Goal: Task Accomplishment & Management: Manage account settings

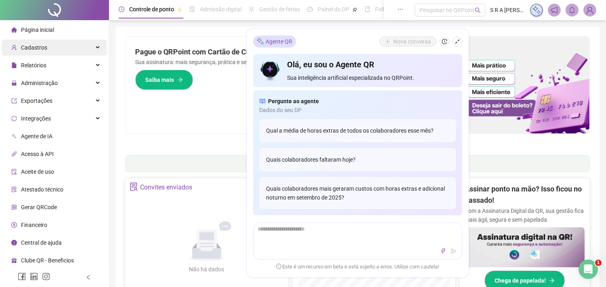
click at [84, 50] on div "Cadastros" at bounding box center [54, 48] width 105 height 16
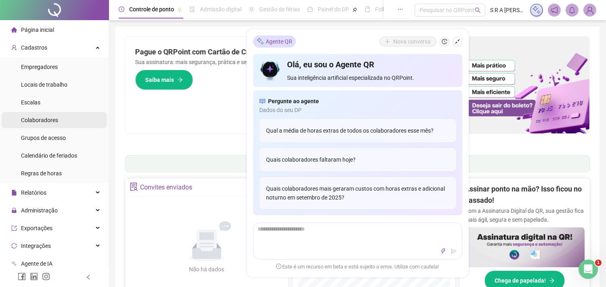
click at [70, 121] on li "Colaboradores" at bounding box center [54, 120] width 105 height 16
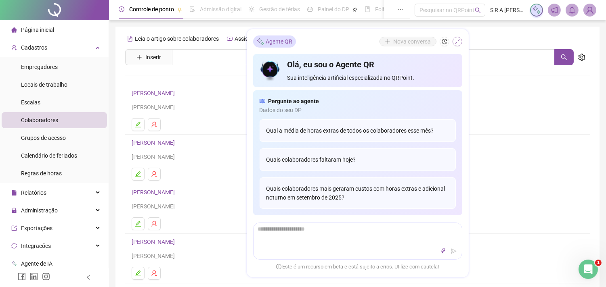
click at [457, 42] on icon "shrink" at bounding box center [457, 42] width 6 height 6
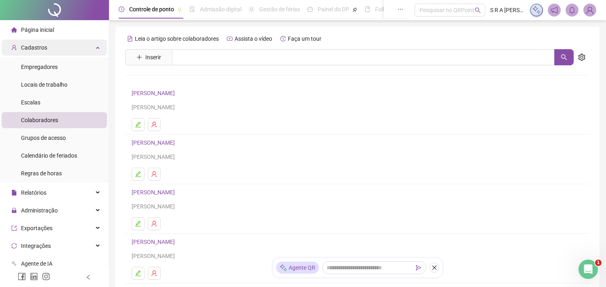
click at [65, 50] on div "Cadastros" at bounding box center [54, 48] width 105 height 16
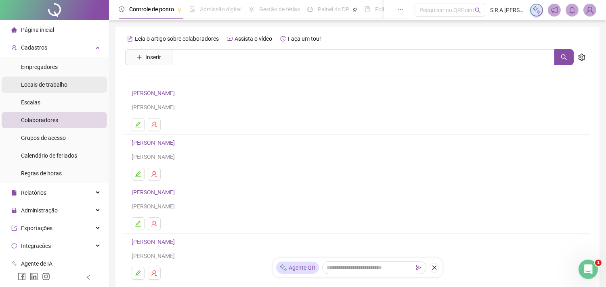
drag, startPoint x: 65, startPoint y: 50, endPoint x: 69, endPoint y: 82, distance: 32.5
click at [65, 50] on div "Cadastros" at bounding box center [54, 48] width 105 height 16
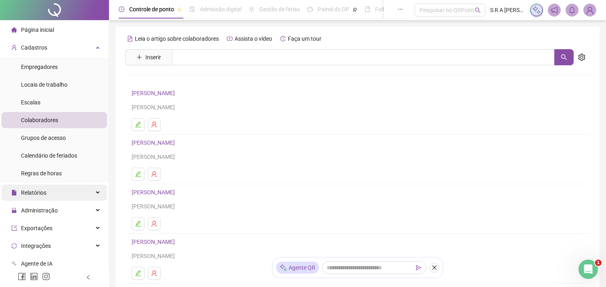
click at [75, 190] on div "Relatórios" at bounding box center [54, 193] width 105 height 16
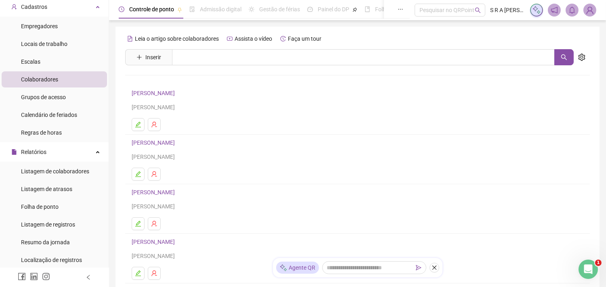
scroll to position [90, 0]
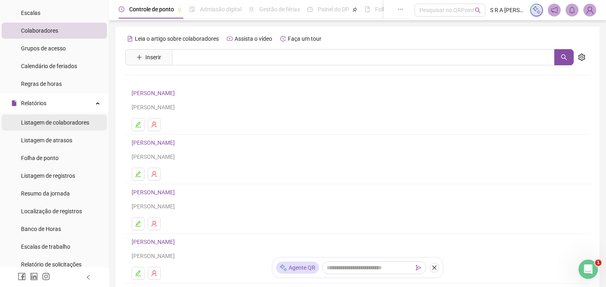
click at [78, 127] on div "Listagem de colaboradores" at bounding box center [55, 123] width 68 height 16
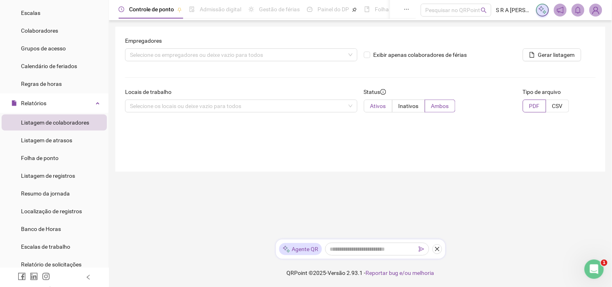
click at [383, 108] on span "Ativos" at bounding box center [378, 106] width 16 height 6
click at [73, 140] on li "Listagem de atrasos" at bounding box center [54, 140] width 105 height 16
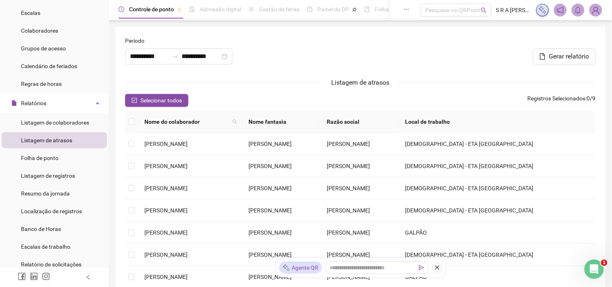
type input "**********"
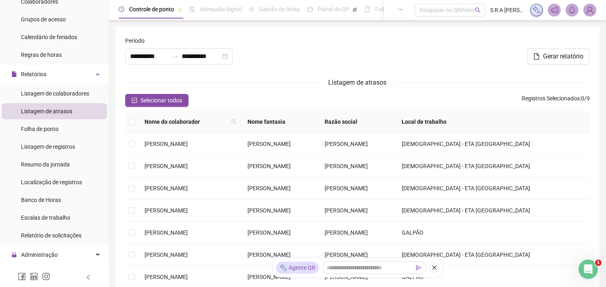
scroll to position [134, 0]
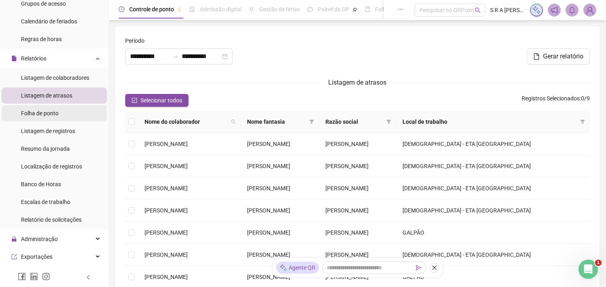
click at [70, 115] on li "Folha de ponto" at bounding box center [54, 113] width 105 height 16
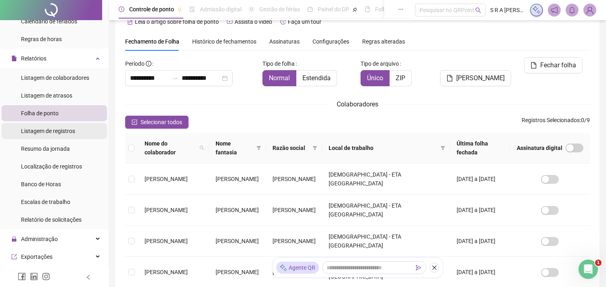
scroll to position [21, 0]
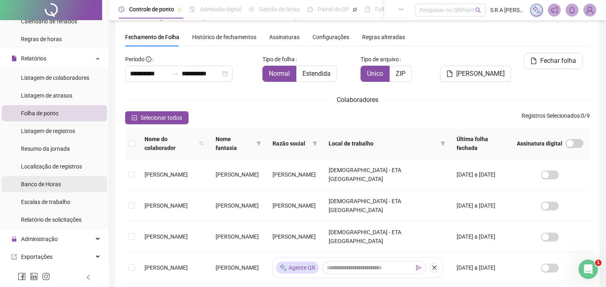
click at [63, 188] on li "Banco de Horas" at bounding box center [54, 184] width 105 height 16
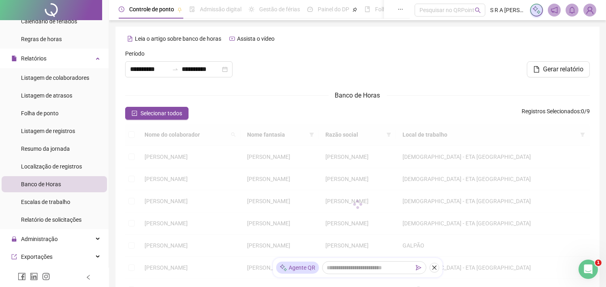
type input "**********"
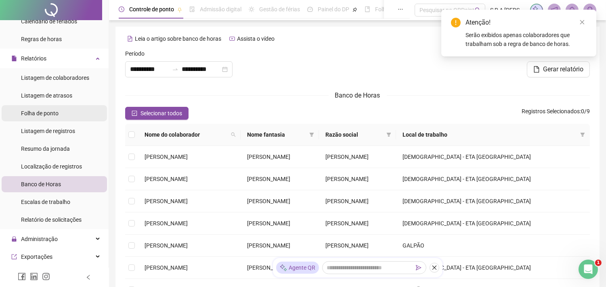
click at [61, 117] on li "Folha de ponto" at bounding box center [54, 113] width 105 height 16
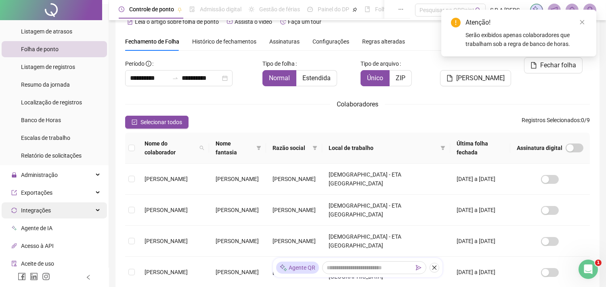
scroll to position [269, 0]
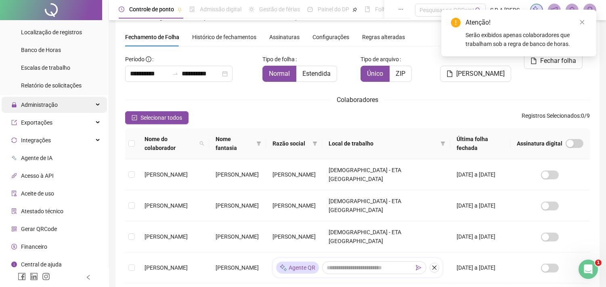
click at [51, 108] on span "Administração" at bounding box center [39, 105] width 37 height 6
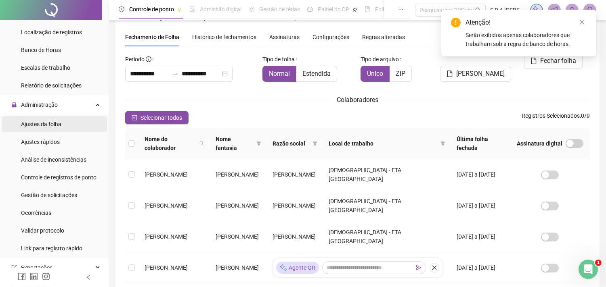
click at [57, 119] on div "Ajustes da folha" at bounding box center [41, 124] width 40 height 16
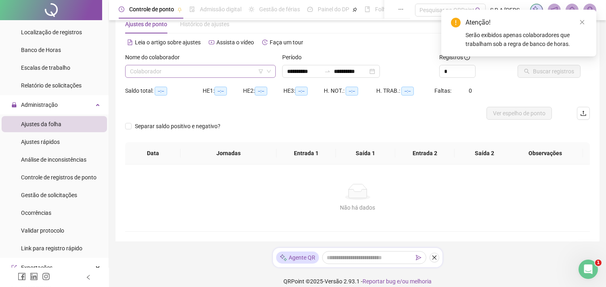
click at [227, 72] on input "search" at bounding box center [197, 71] width 134 height 12
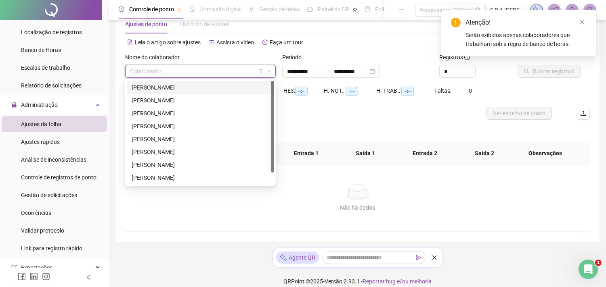
click at [192, 89] on div "[PERSON_NAME]" at bounding box center [201, 87] width 138 height 9
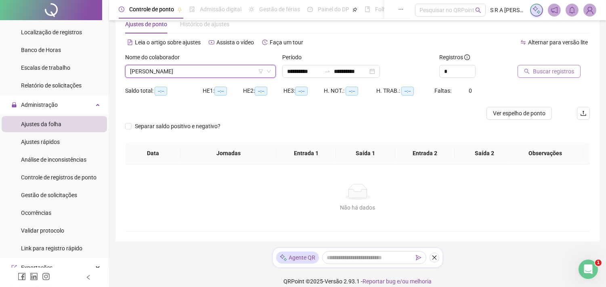
click at [550, 75] on span "Buscar registros" at bounding box center [553, 71] width 41 height 9
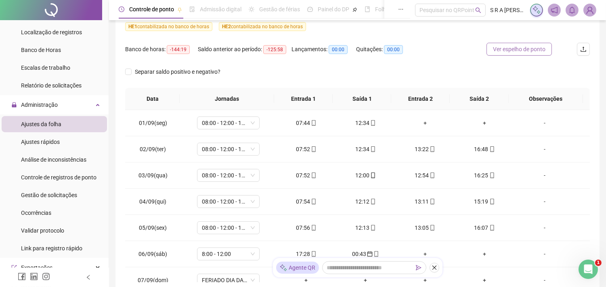
scroll to position [33, 0]
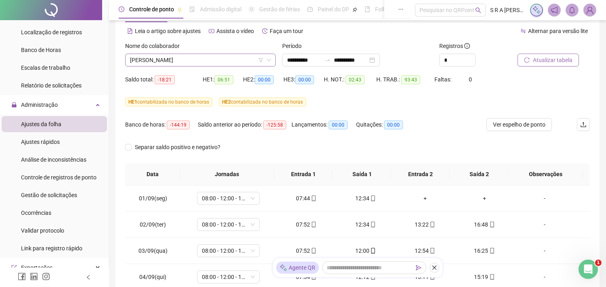
click at [245, 61] on span "[PERSON_NAME]" at bounding box center [200, 60] width 141 height 12
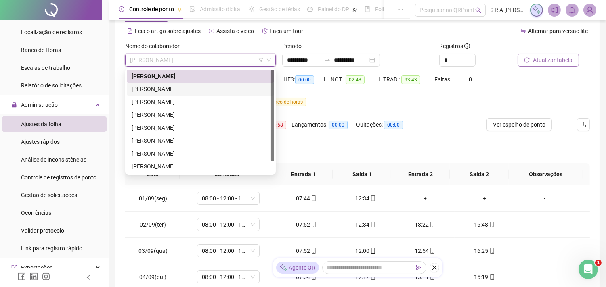
click at [219, 88] on div "[PERSON_NAME]" at bounding box center [201, 89] width 138 height 9
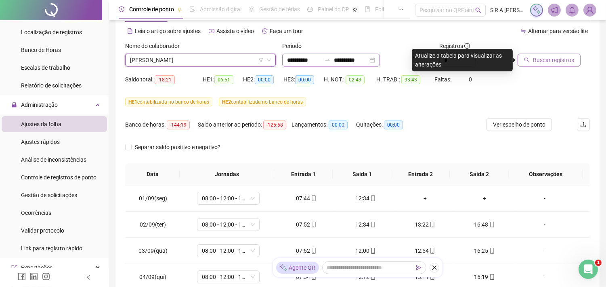
click at [334, 60] on div at bounding box center [327, 60] width 13 height 6
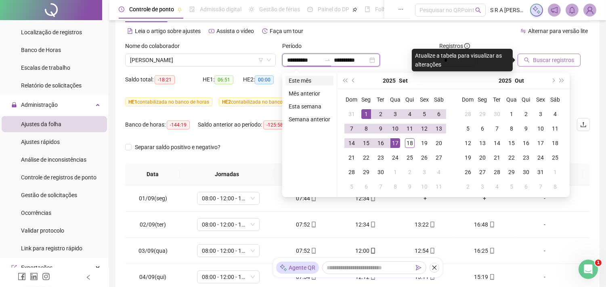
type input "**********"
click at [303, 77] on li "Este mês" at bounding box center [309, 81] width 48 height 10
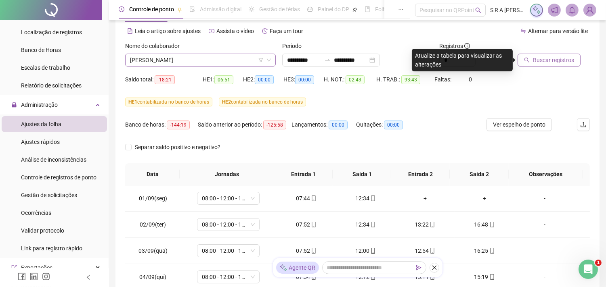
click at [267, 61] on icon "down" at bounding box center [268, 60] width 5 height 5
click at [222, 57] on span "[PERSON_NAME]" at bounding box center [200, 60] width 141 height 12
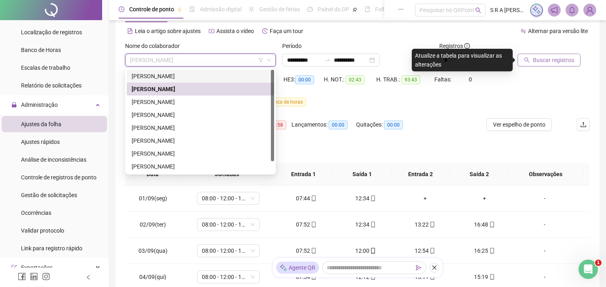
click at [214, 78] on div "[PERSON_NAME]" at bounding box center [201, 76] width 138 height 9
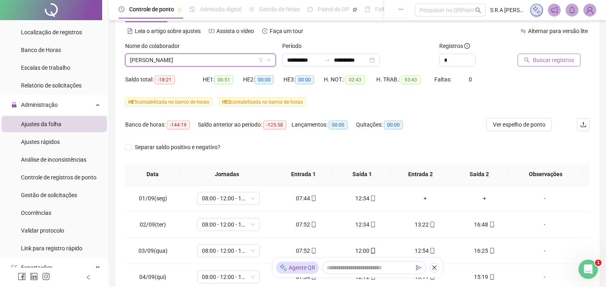
click at [529, 67] on div "Buscar registros" at bounding box center [553, 57] width 79 height 31
click at [531, 65] on button "Buscar registros" at bounding box center [548, 60] width 63 height 13
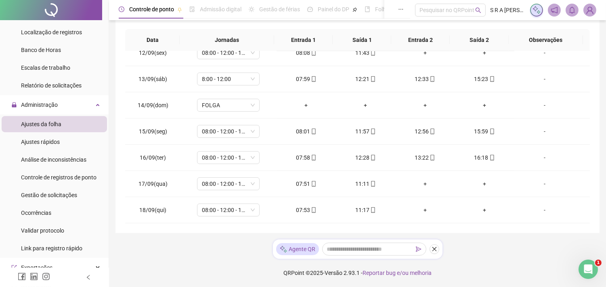
scroll to position [0, 0]
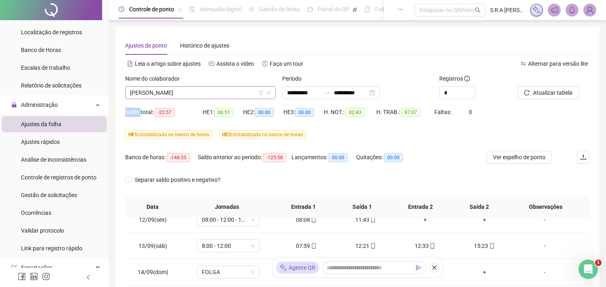
click at [245, 90] on span "[PERSON_NAME]" at bounding box center [200, 93] width 141 height 12
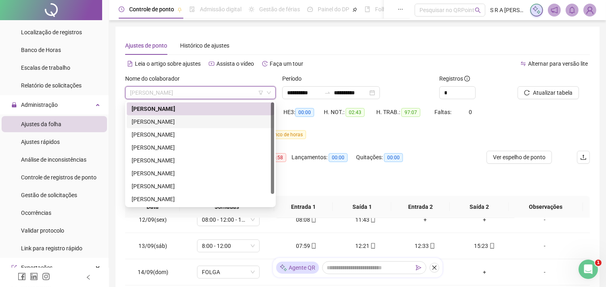
click at [197, 119] on div "[PERSON_NAME]" at bounding box center [201, 121] width 138 height 9
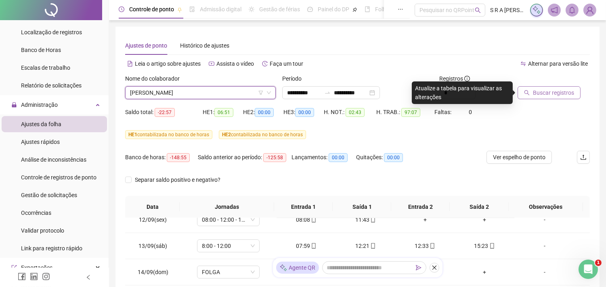
click at [551, 87] on button "Buscar registros" at bounding box center [548, 92] width 63 height 13
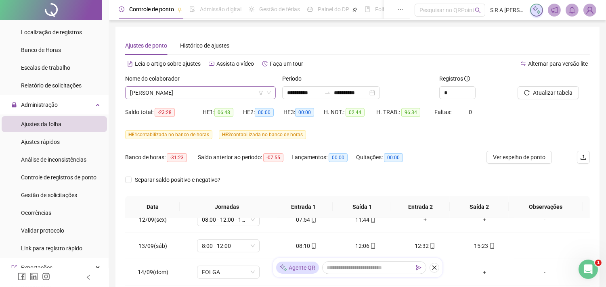
click at [241, 95] on span "[PERSON_NAME]" at bounding box center [200, 93] width 141 height 12
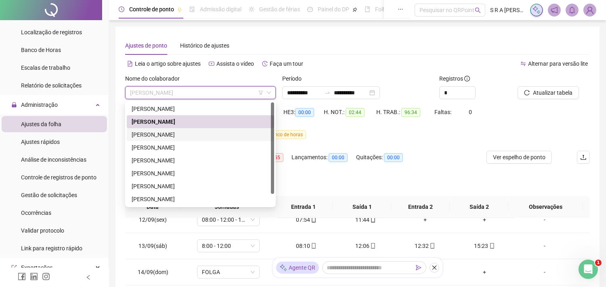
click at [194, 135] on div "[PERSON_NAME]" at bounding box center [201, 134] width 138 height 9
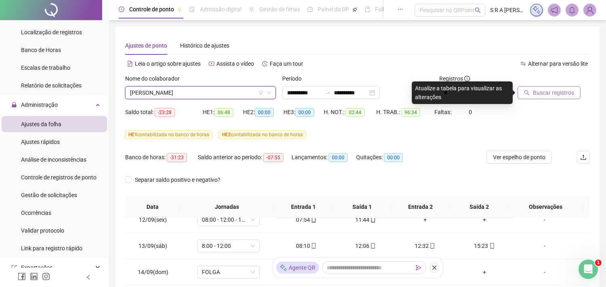
click at [540, 89] on span "Buscar registros" at bounding box center [553, 92] width 41 height 9
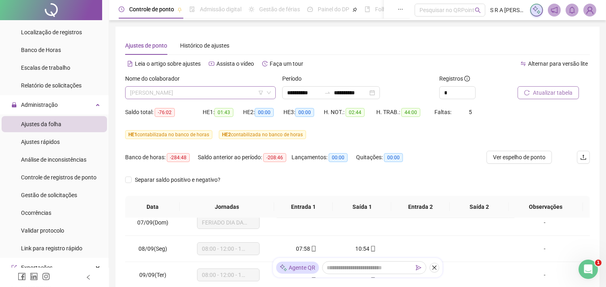
click at [219, 90] on span "[PERSON_NAME]" at bounding box center [200, 93] width 141 height 12
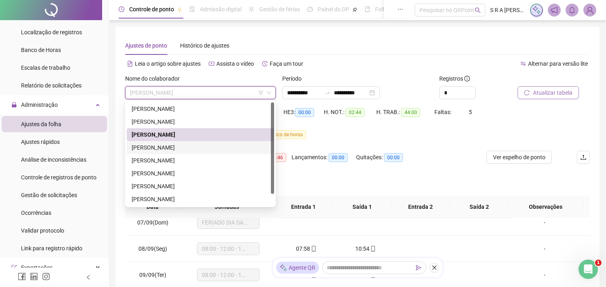
click at [188, 147] on div "[PERSON_NAME]" at bounding box center [201, 147] width 138 height 9
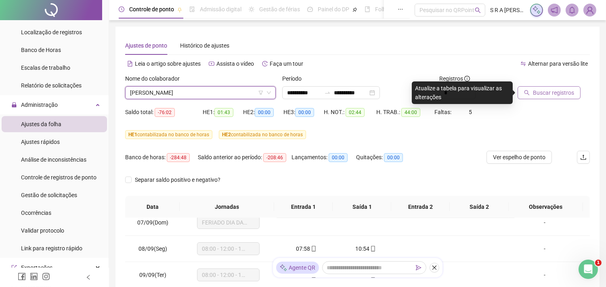
click at [519, 90] on button "Buscar registros" at bounding box center [548, 92] width 63 height 13
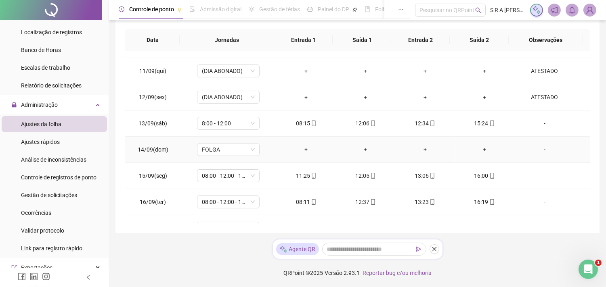
scroll to position [300, 0]
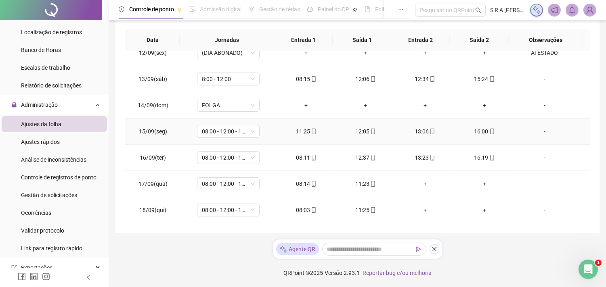
click at [305, 135] on div "11:25" at bounding box center [306, 131] width 46 height 9
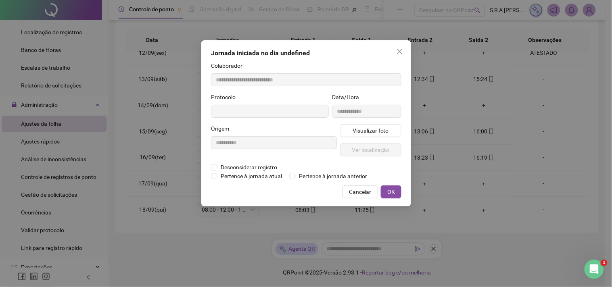
type input "**********"
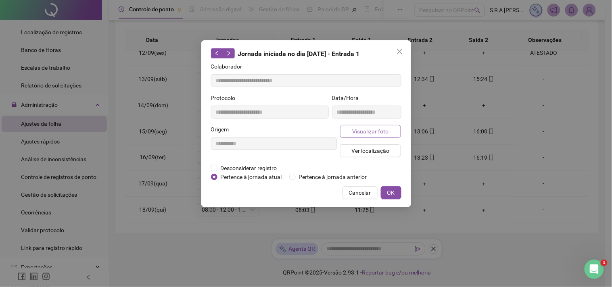
click at [374, 134] on span "Visualizar foto" at bounding box center [370, 131] width 36 height 9
click at [393, 130] on button "Visualizar foto" at bounding box center [370, 131] width 61 height 13
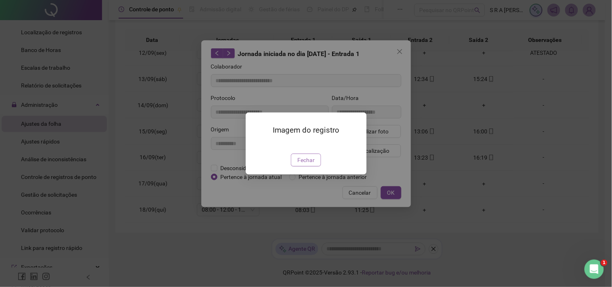
click at [300, 167] on button "Fechar" at bounding box center [306, 160] width 30 height 13
click at [300, 211] on div "Imagem do registro Fechar" at bounding box center [306, 143] width 612 height 287
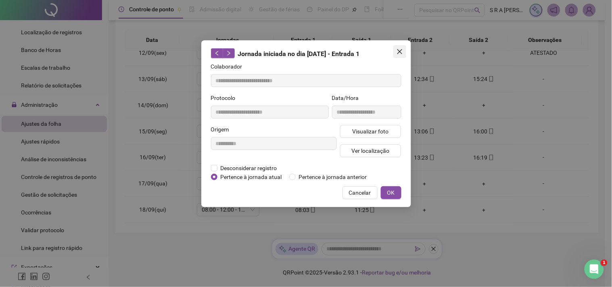
click at [403, 52] on span "Close" at bounding box center [399, 51] width 13 height 6
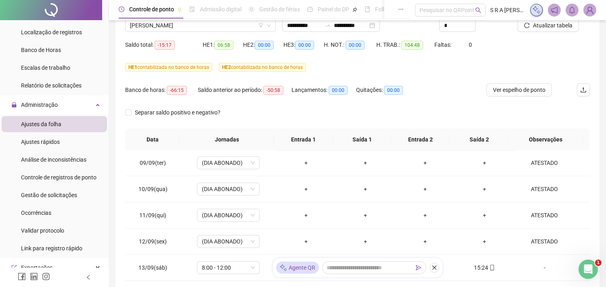
scroll to position [0, 0]
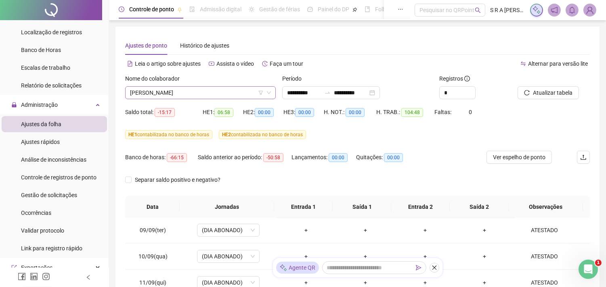
click at [207, 93] on span "[PERSON_NAME]" at bounding box center [200, 93] width 141 height 12
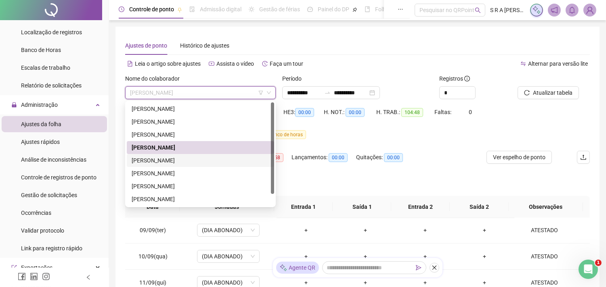
click at [186, 160] on div "[PERSON_NAME]" at bounding box center [201, 160] width 138 height 9
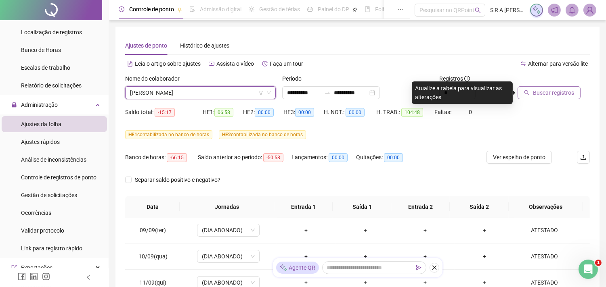
click at [529, 89] on button "Buscar registros" at bounding box center [548, 92] width 63 height 13
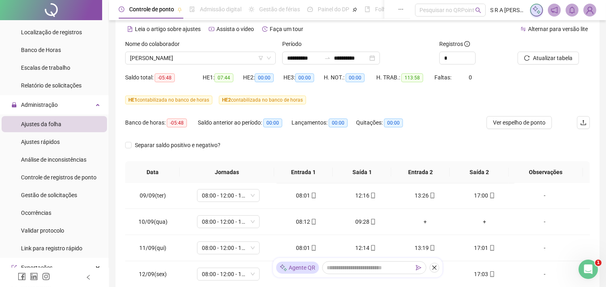
click at [242, 40] on div "Nome do colaborador" at bounding box center [200, 46] width 151 height 12
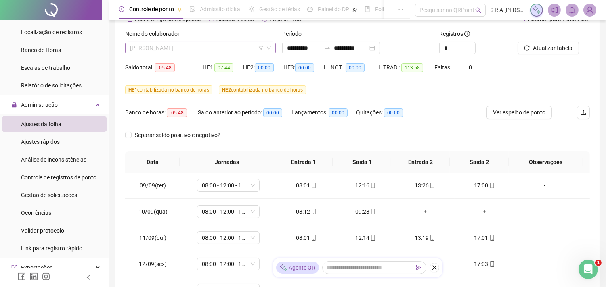
click at [239, 45] on span "[PERSON_NAME]" at bounding box center [200, 48] width 141 height 12
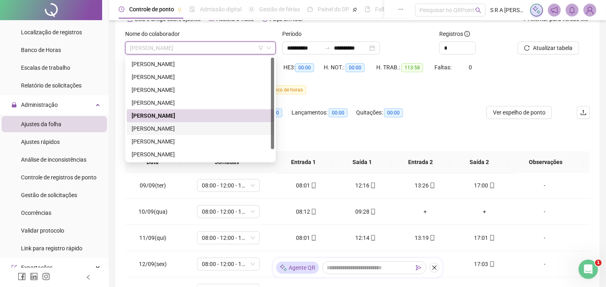
click at [197, 125] on div "[PERSON_NAME]" at bounding box center [201, 128] width 138 height 9
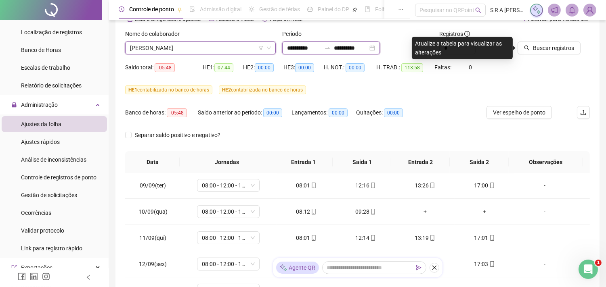
click at [368, 50] on input "**********" at bounding box center [351, 48] width 34 height 9
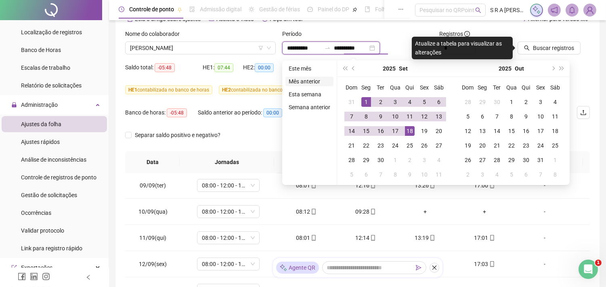
type input "**********"
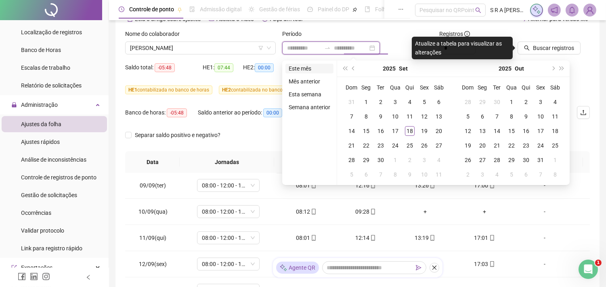
type input "**********"
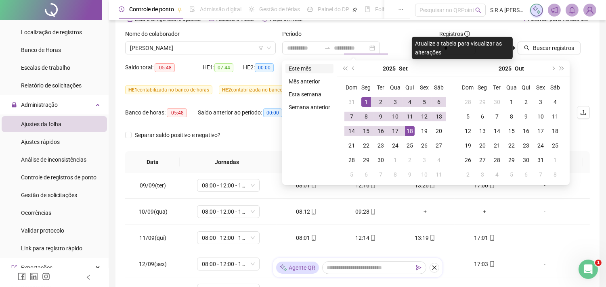
click at [309, 67] on li "Este mês" at bounding box center [309, 69] width 48 height 10
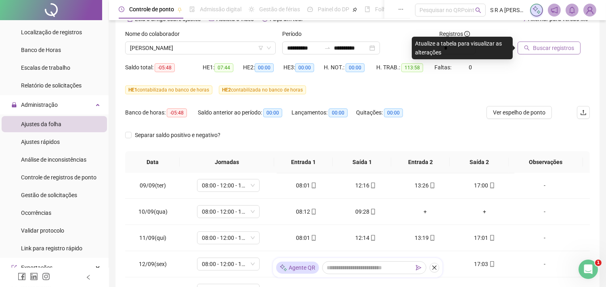
click at [529, 44] on button "Buscar registros" at bounding box center [548, 48] width 63 height 13
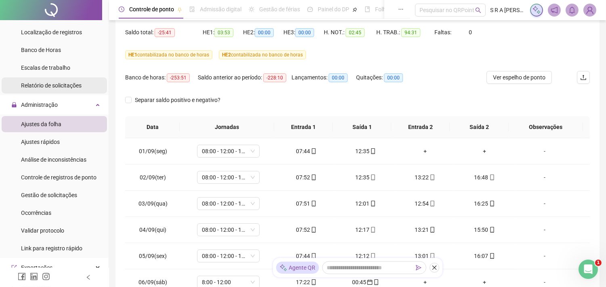
scroll to position [33, 0]
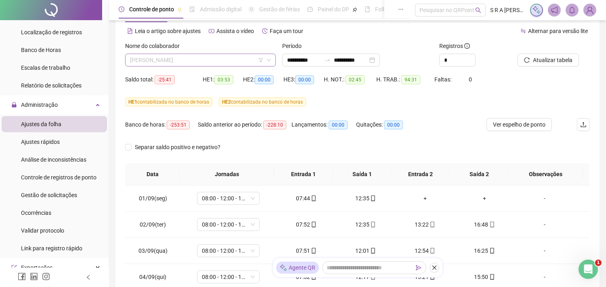
click at [155, 58] on span "[PERSON_NAME]" at bounding box center [200, 60] width 141 height 12
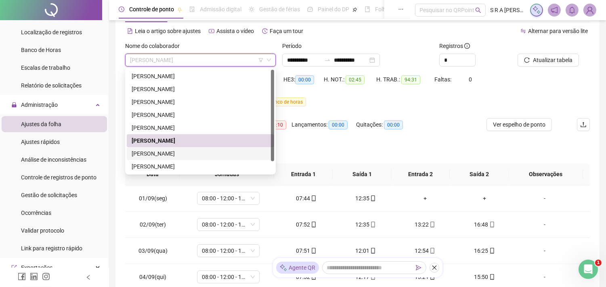
click at [162, 151] on div "[PERSON_NAME]" at bounding box center [201, 153] width 138 height 9
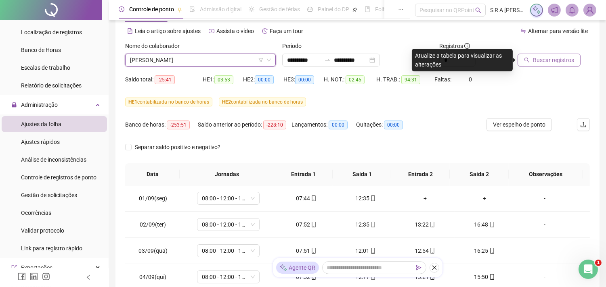
click at [529, 56] on button "Buscar registros" at bounding box center [548, 60] width 63 height 13
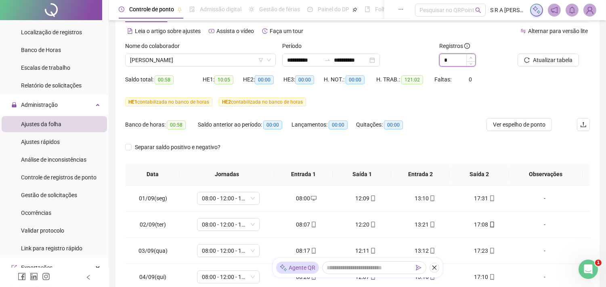
click at [473, 56] on span "Increase Value" at bounding box center [470, 57] width 9 height 7
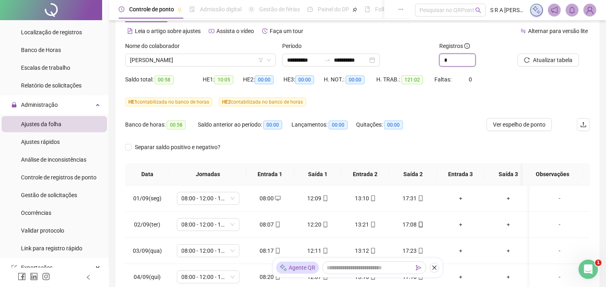
type input "*"
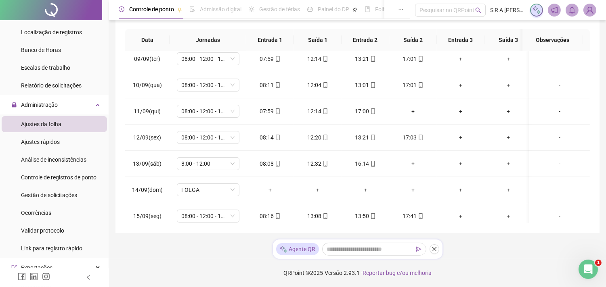
scroll to position [224, 0]
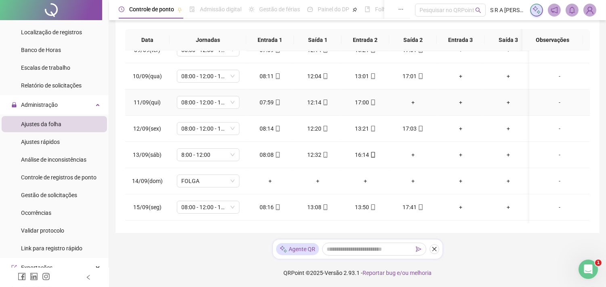
click at [457, 103] on div "+" at bounding box center [460, 102] width 35 height 9
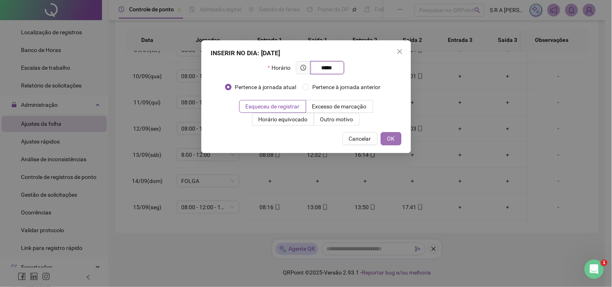
type input "*****"
click at [386, 139] on button "OK" at bounding box center [391, 138] width 21 height 13
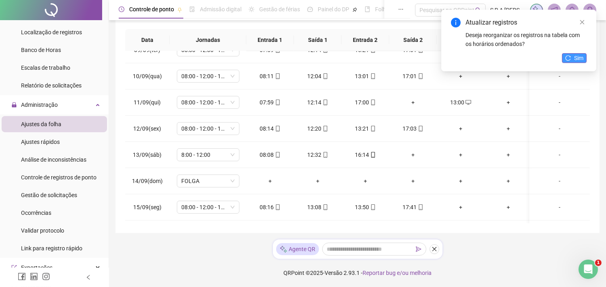
click at [551, 57] on icon "reload" at bounding box center [567, 57] width 5 height 5
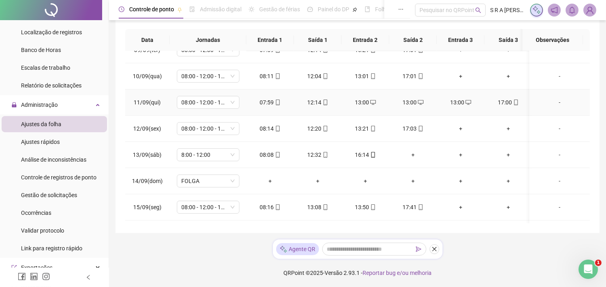
click at [459, 102] on div "13:00" at bounding box center [460, 102] width 35 height 9
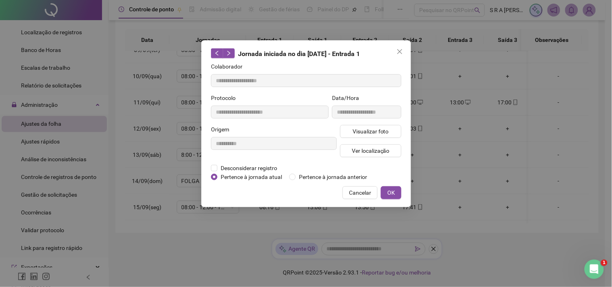
type input "**********"
click at [218, 166] on span "Desconsiderar registro" at bounding box center [249, 168] width 63 height 9
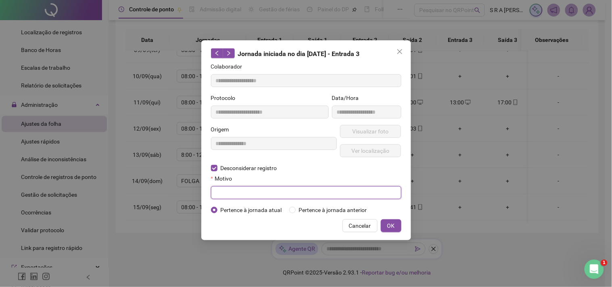
click at [327, 193] on input "text" at bounding box center [306, 192] width 190 height 13
type input "**********"
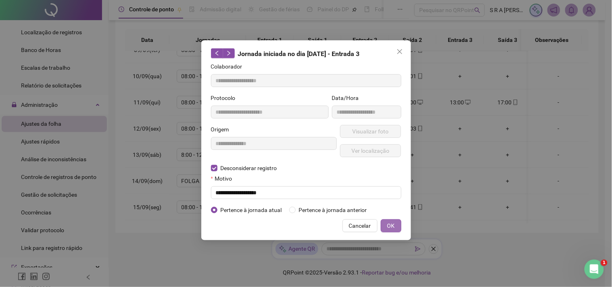
click at [398, 223] on button "OK" at bounding box center [391, 226] width 21 height 13
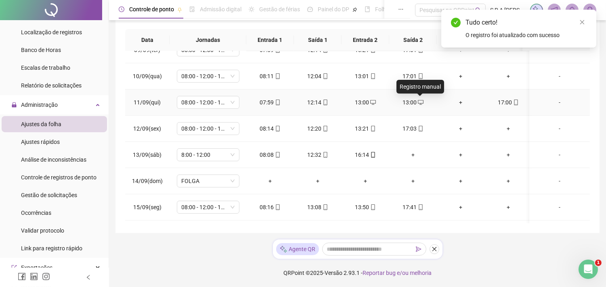
click at [418, 102] on icon "desktop" at bounding box center [421, 103] width 6 height 6
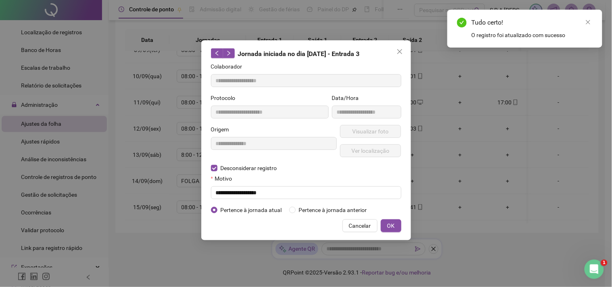
type input "**********"
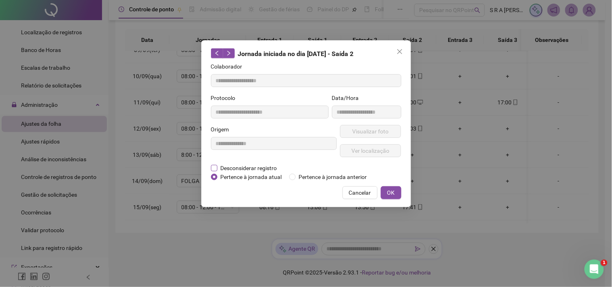
click at [223, 166] on span "Desconsiderar registro" at bounding box center [249, 168] width 63 height 9
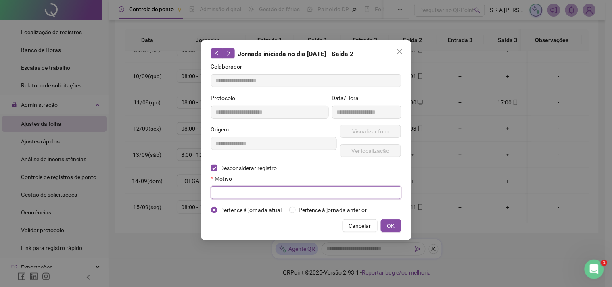
click at [243, 195] on input "text" at bounding box center [306, 192] width 190 height 13
type input "**********"
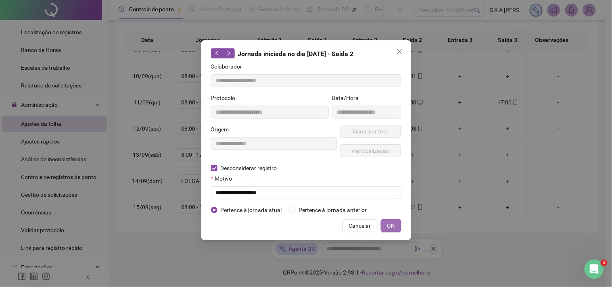
click at [396, 228] on button "OK" at bounding box center [391, 226] width 21 height 13
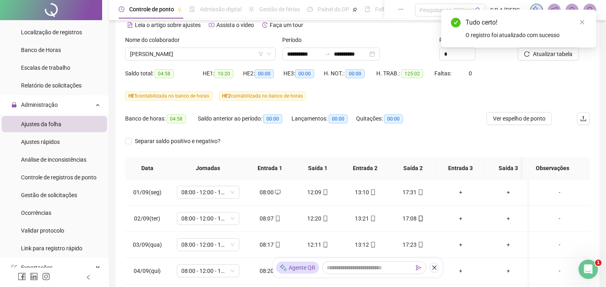
scroll to position [33, 0]
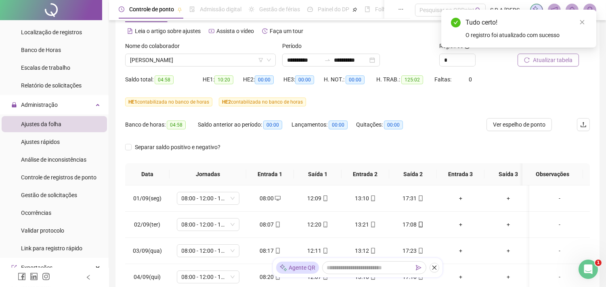
click at [551, 58] on span "Atualizar tabela" at bounding box center [553, 60] width 40 height 9
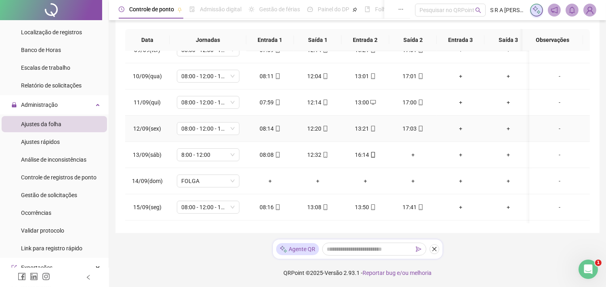
scroll to position [269, 0]
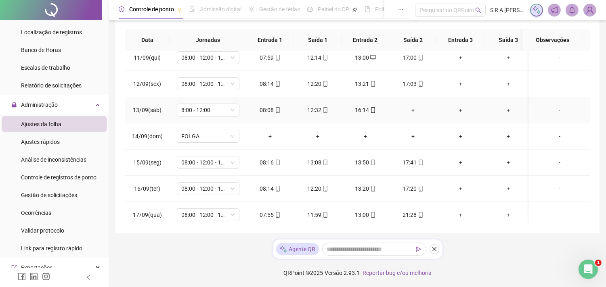
click at [459, 109] on div "+" at bounding box center [460, 110] width 35 height 9
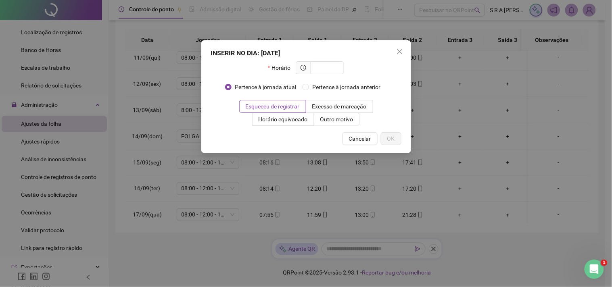
drag, startPoint x: 400, startPoint y: 51, endPoint x: 410, endPoint y: 67, distance: 17.9
click at [400, 51] on icon "close" at bounding box center [400, 51] width 6 height 6
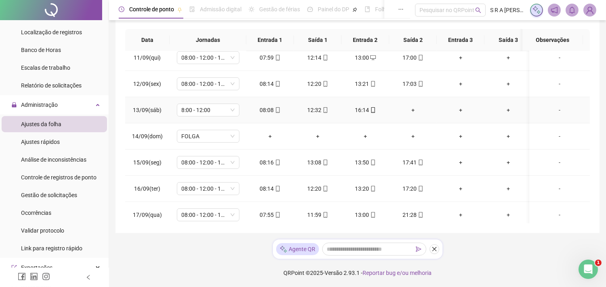
click at [461, 111] on div "+" at bounding box center [460, 110] width 35 height 9
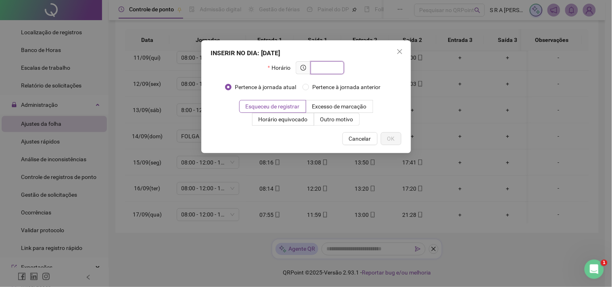
click at [332, 69] on input "text" at bounding box center [327, 67] width 22 height 9
type input "*****"
click at [392, 135] on span "OK" at bounding box center [391, 138] width 8 height 9
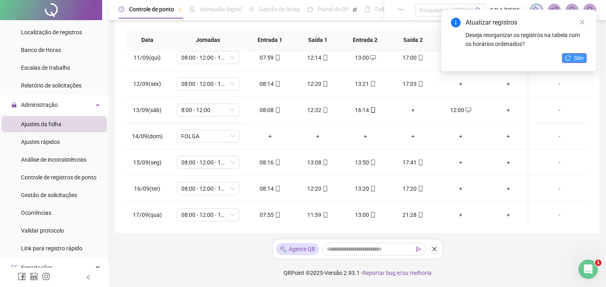
click at [551, 58] on button "Sim" at bounding box center [574, 58] width 25 height 10
click at [551, 58] on span "Sim" at bounding box center [578, 58] width 9 height 9
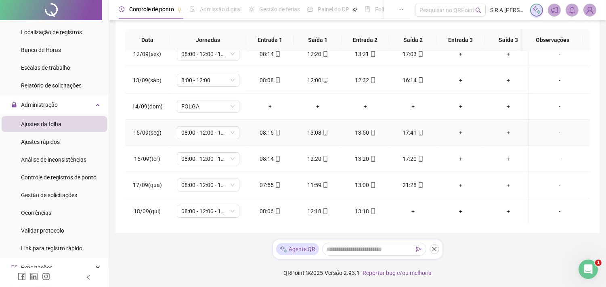
scroll to position [307, 0]
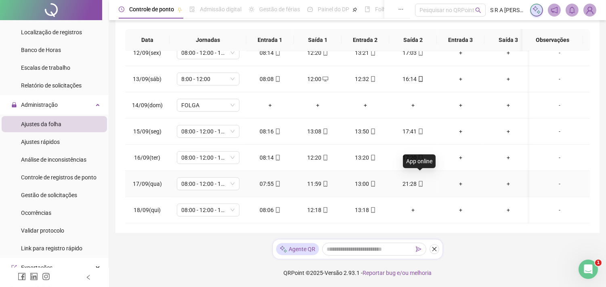
click at [420, 181] on icon "mobile" at bounding box center [421, 184] width 6 height 6
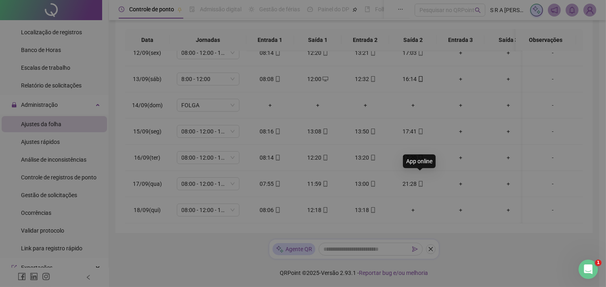
type input "**********"
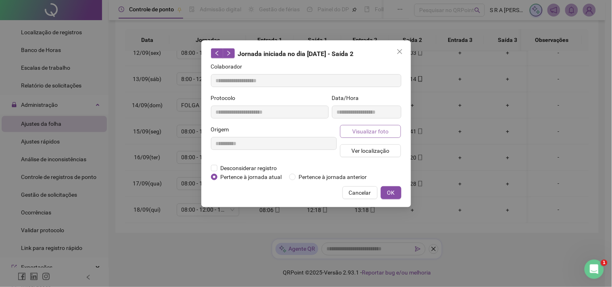
click at [377, 132] on span "Visualizar foto" at bounding box center [370, 131] width 36 height 9
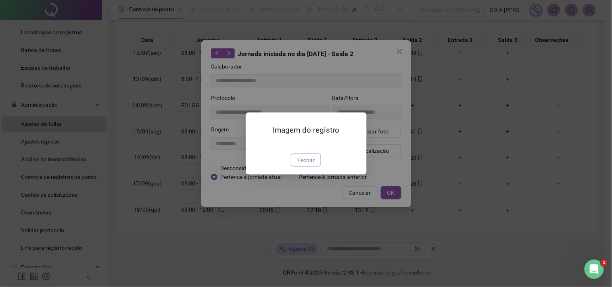
click at [315, 167] on button "Fechar" at bounding box center [306, 160] width 30 height 13
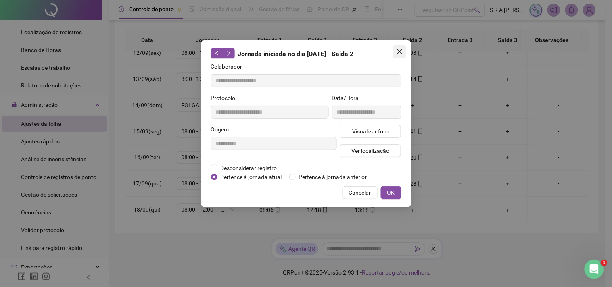
click at [404, 51] on span "Close" at bounding box center [399, 51] width 13 height 6
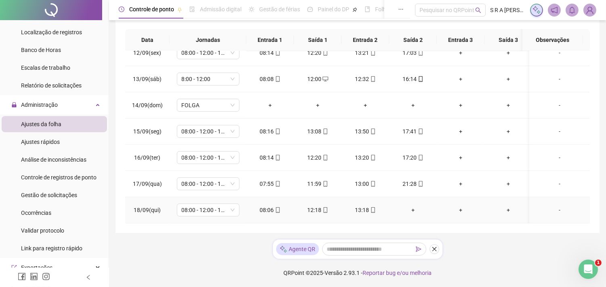
click at [366, 206] on div "13:18" at bounding box center [365, 210] width 35 height 9
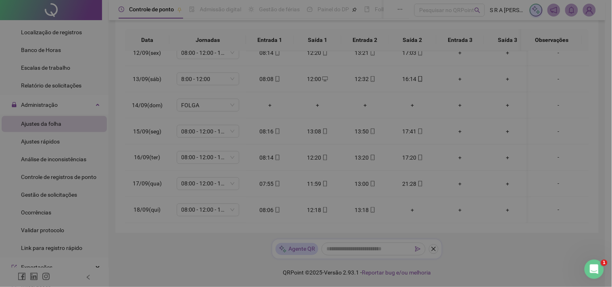
type input "**********"
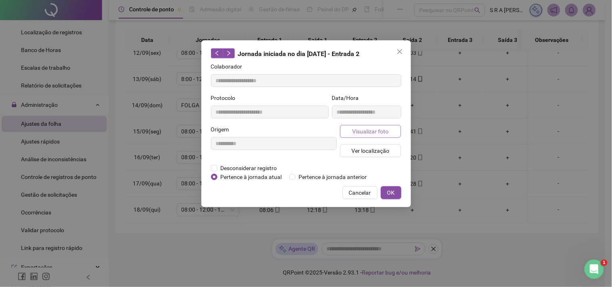
click at [382, 130] on span "Visualizar foto" at bounding box center [370, 131] width 36 height 9
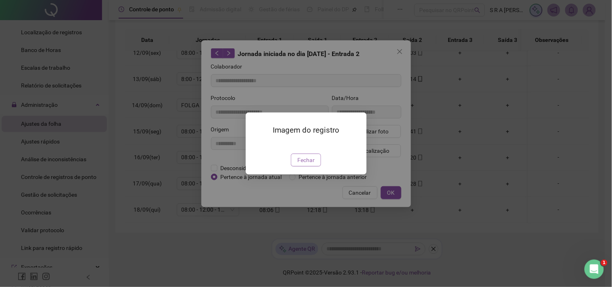
click at [313, 165] on span "Fechar" at bounding box center [305, 160] width 17 height 9
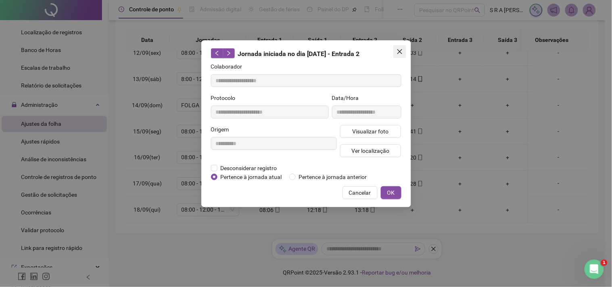
click at [401, 49] on icon "close" at bounding box center [400, 51] width 6 height 6
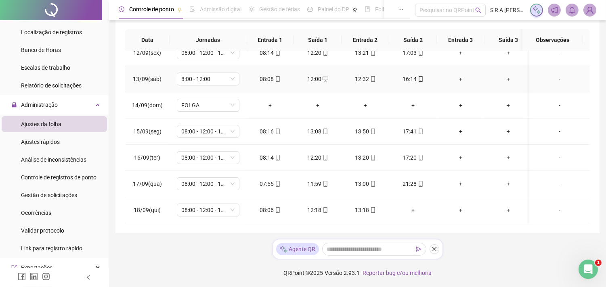
click at [270, 75] on div "08:08" at bounding box center [270, 79] width 35 height 9
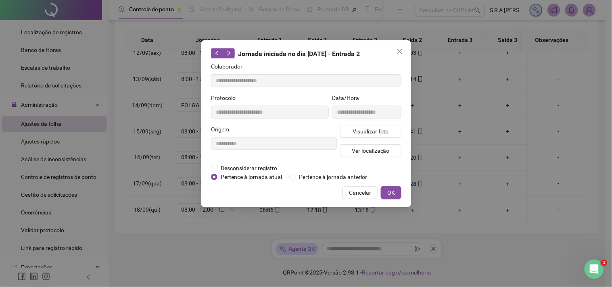
type input "**********"
click at [376, 130] on span "Visualizar foto" at bounding box center [370, 131] width 36 height 9
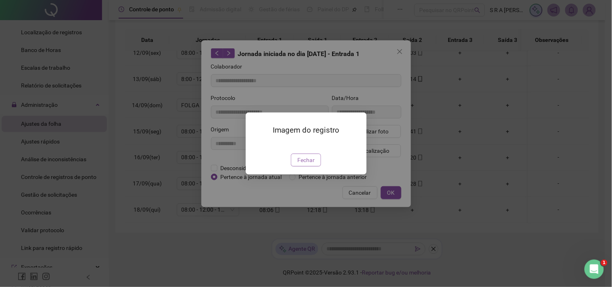
click at [309, 165] on span "Fechar" at bounding box center [305, 160] width 17 height 9
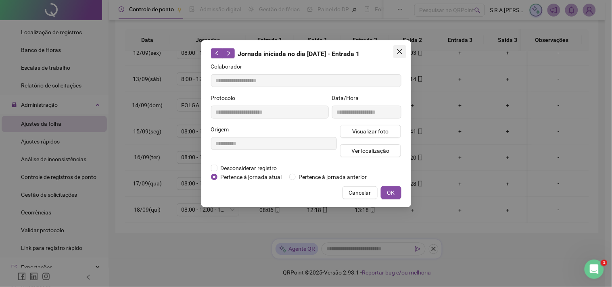
click at [400, 50] on icon "close" at bounding box center [400, 51] width 6 height 6
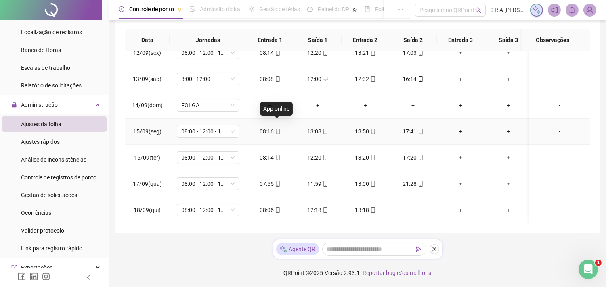
click at [276, 129] on icon "mobile" at bounding box center [278, 132] width 6 height 6
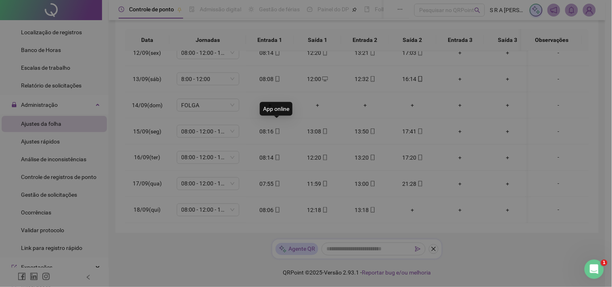
type input "**********"
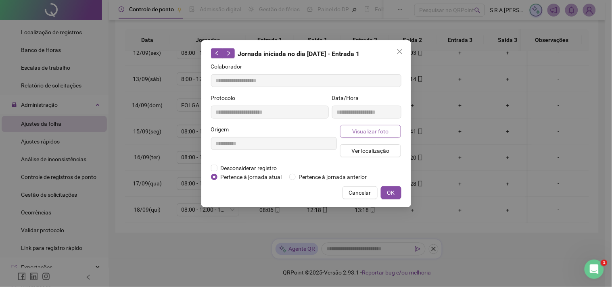
click at [368, 128] on span "Visualizar foto" at bounding box center [370, 131] width 36 height 9
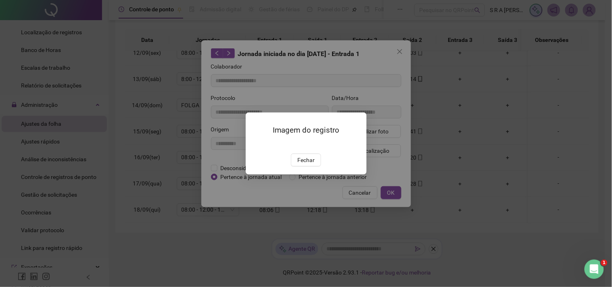
click at [255, 145] on img at bounding box center [255, 145] width 0 height 0
click at [310, 165] on span "Fechar" at bounding box center [305, 160] width 17 height 9
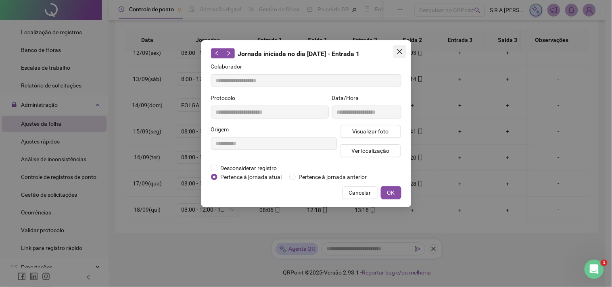
click at [403, 50] on span "Close" at bounding box center [399, 51] width 13 height 6
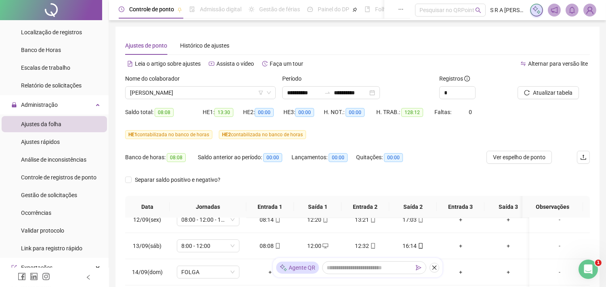
scroll to position [167, 0]
